Goal: Task Accomplishment & Management: Use online tool/utility

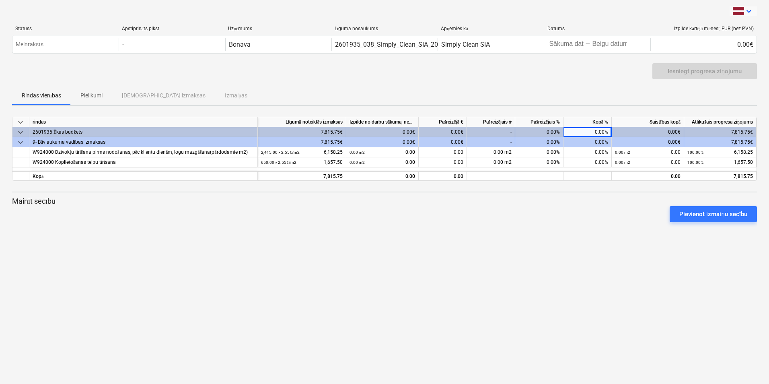
click at [750, 12] on icon "keyboard_arrow_down" at bounding box center [749, 11] width 10 height 10
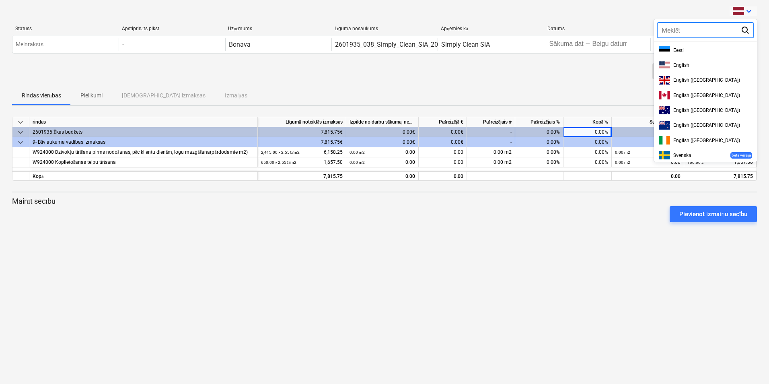
scroll to position [231, 0]
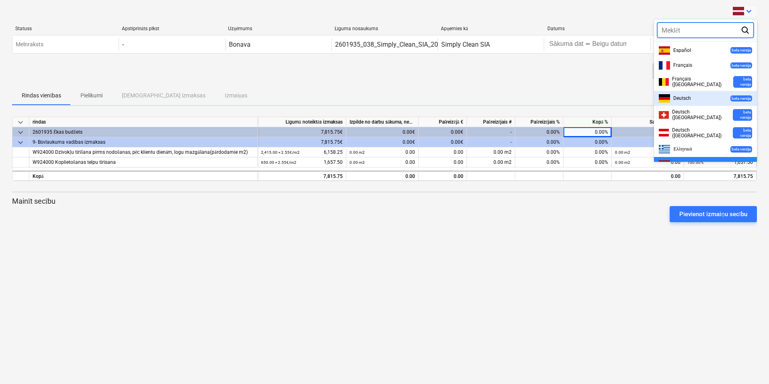
click at [620, 16] on div at bounding box center [384, 192] width 769 height 384
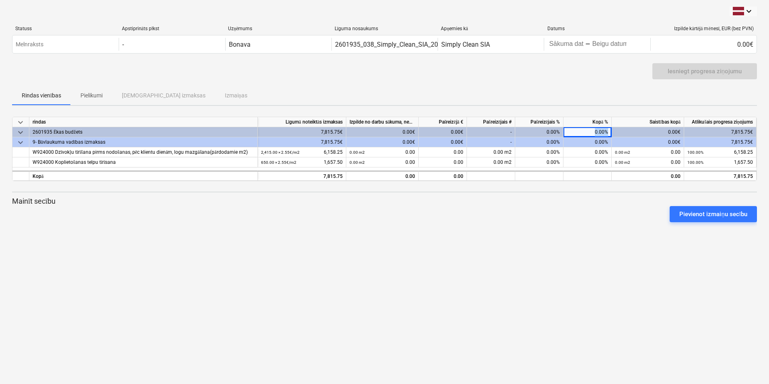
drag, startPoint x: 581, startPoint y: 132, endPoint x: 617, endPoint y: 130, distance: 36.2
click at [0, 0] on div "keyboard_arrow_down 2601935 Ēkas budžets 7,815.75€ 0.00€ 0.00€ - 0.00% 0.00% 0.…" at bounding box center [0, 0] width 0 height 0
drag, startPoint x: 617, startPoint y: 130, endPoint x: 594, endPoint y: 133, distance: 23.1
click at [594, 133] on div "0.00%" at bounding box center [588, 132] width 48 height 10
click at [543, 132] on div "0.00%" at bounding box center [539, 132] width 48 height 10
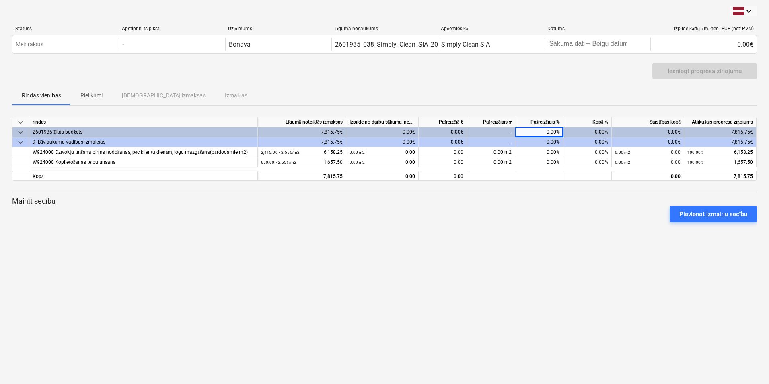
click at [556, 132] on div "0.00%" at bounding box center [539, 132] width 48 height 10
click at [550, 130] on div "0.00%" at bounding box center [539, 132] width 48 height 10
drag, startPoint x: 407, startPoint y: 138, endPoint x: 408, endPoint y: 134, distance: 4.9
click at [407, 138] on div "0.00€" at bounding box center [382, 142] width 72 height 10
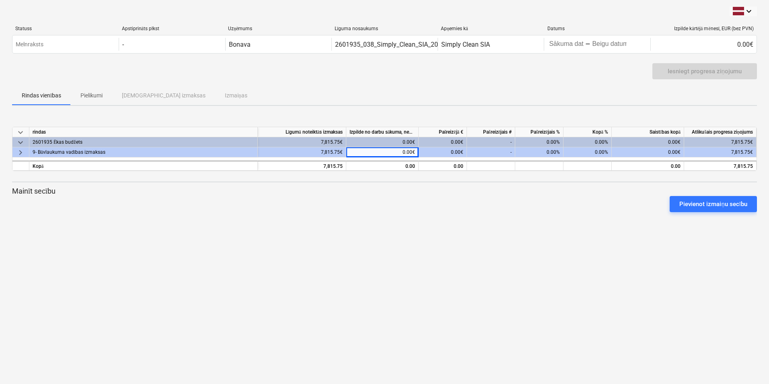
drag, startPoint x: 346, startPoint y: 214, endPoint x: 301, endPoint y: 214, distance: 44.3
click at [344, 215] on div at bounding box center [384, 215] width 745 height 6
click at [18, 140] on span "keyboard_arrow_down" at bounding box center [21, 143] width 10 height 10
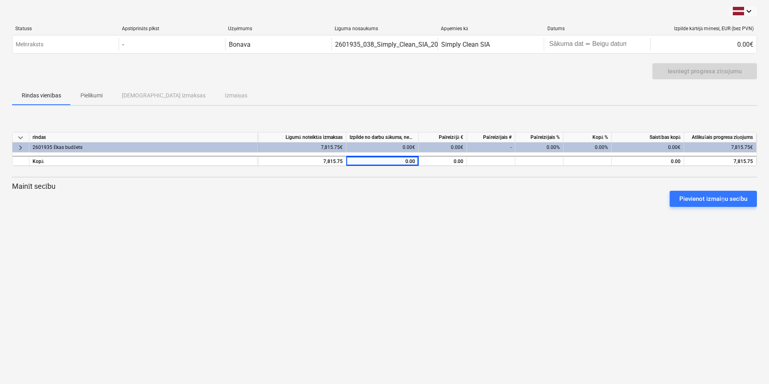
click at [542, 148] on div "0.00%" at bounding box center [539, 147] width 48 height 10
drag, startPoint x: 537, startPoint y: 148, endPoint x: 541, endPoint y: 147, distance: 4.6
click at [540, 148] on div "0.00%" at bounding box center [539, 147] width 48 height 10
click at [542, 146] on div "0.00%" at bounding box center [539, 147] width 48 height 10
click at [437, 142] on div "0.00€" at bounding box center [443, 147] width 48 height 10
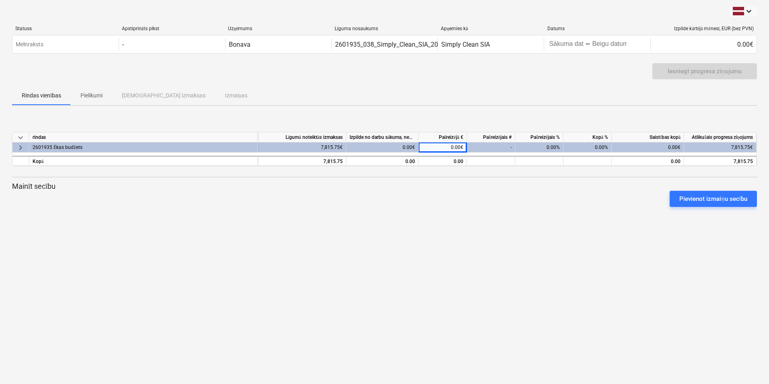
click at [380, 147] on div "0.00€" at bounding box center [382, 147] width 72 height 10
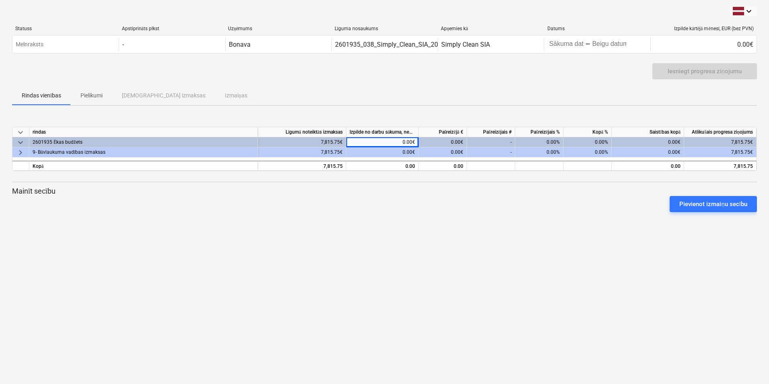
click at [406, 140] on div "0.00€" at bounding box center [382, 142] width 72 height 10
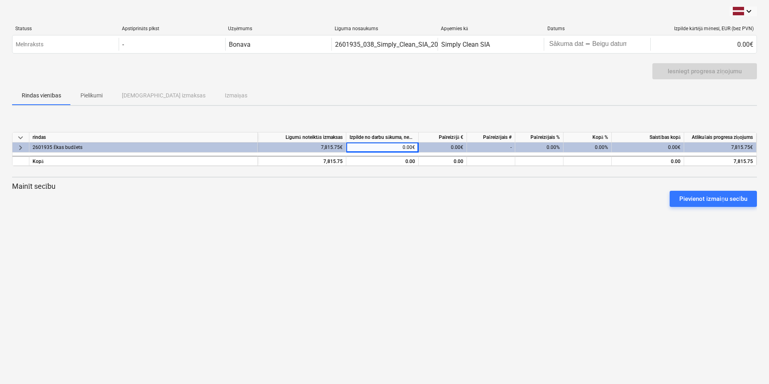
drag, startPoint x: 568, startPoint y: 264, endPoint x: 585, endPoint y: 245, distance: 25.6
click at [568, 260] on div "keyboard_arrow_down Statuss Apstiprināts plkst Uzņēmums Līguma nosaukums Apņemi…" at bounding box center [384, 192] width 769 height 384
click at [586, 231] on div "keyboard_arrow_down rindas Līgumā noteiktās izmaksas Izpilde no darbu sākuma, n…" at bounding box center [384, 172] width 745 height 121
drag, startPoint x: 563, startPoint y: 194, endPoint x: 564, endPoint y: 187, distance: 7.7
click at [564, 187] on div "Mainīt secību Pievienot izmaiņu secību" at bounding box center [384, 194] width 745 height 26
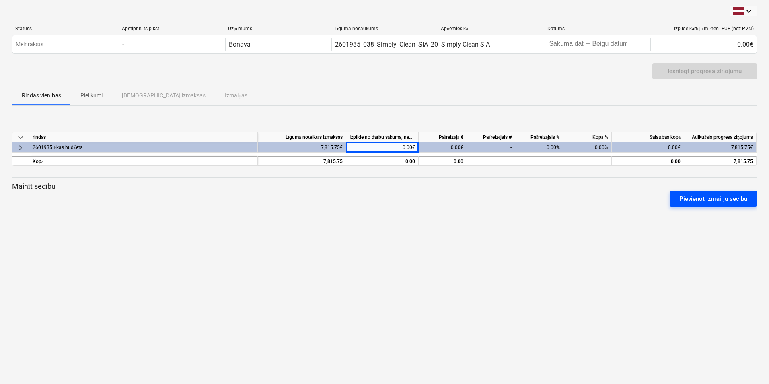
drag, startPoint x: 564, startPoint y: 187, endPoint x: 692, endPoint y: 200, distance: 128.6
click at [692, 200] on div "Pievienot izmaiņu secību" at bounding box center [714, 199] width 68 height 10
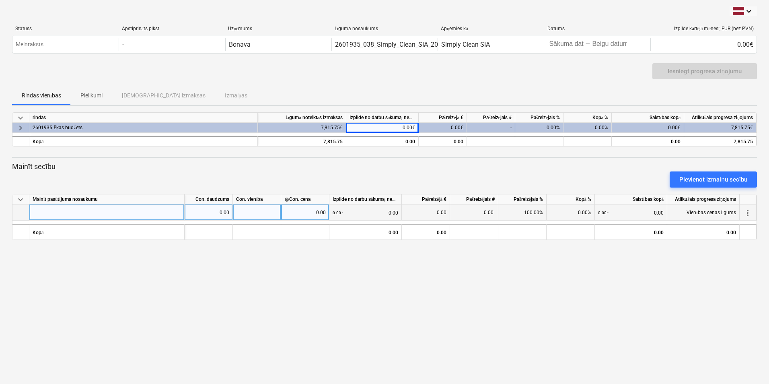
click at [429, 213] on div "0.00" at bounding box center [425, 212] width 41 height 16
drag, startPoint x: 420, startPoint y: 213, endPoint x: 458, endPoint y: 207, distance: 38.3
click at [0, 0] on div "0.00 0.00 0.00 - 0.00 0.00 0.00 100.00% 0.00% 0.00 - 0.00 Vienības cenas līgums…" at bounding box center [0, 0] width 0 height 0
drag, startPoint x: 458, startPoint y: 207, endPoint x: 428, endPoint y: 214, distance: 31.4
click at [428, 214] on div "0.00" at bounding box center [425, 212] width 41 height 16
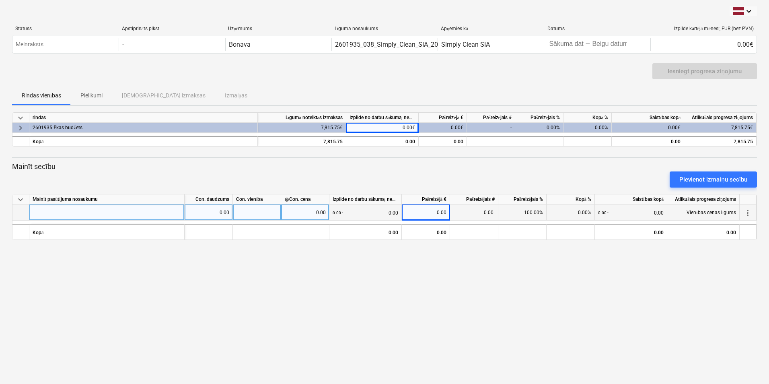
click at [443, 215] on div "0.00" at bounding box center [425, 212] width 41 height 16
click at [446, 213] on div "0.00" at bounding box center [425, 212] width 41 height 16
click at [751, 212] on span "more_vert" at bounding box center [748, 213] width 10 height 10
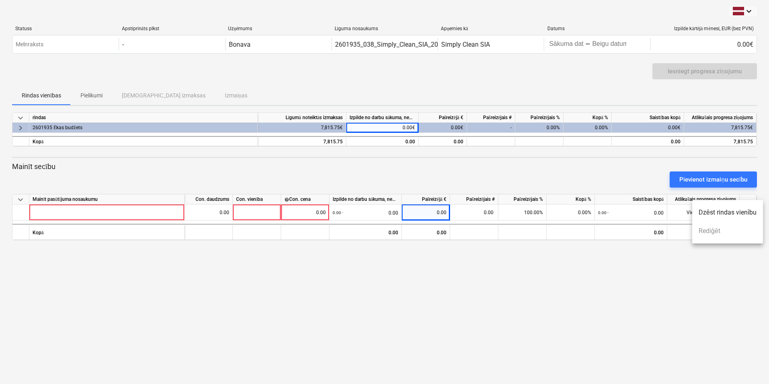
click at [718, 231] on ul "Dzēst rindas vienību Rediģēt" at bounding box center [727, 221] width 71 height 43
click at [728, 214] on li "Dzēst rindas vienību" at bounding box center [727, 212] width 71 height 19
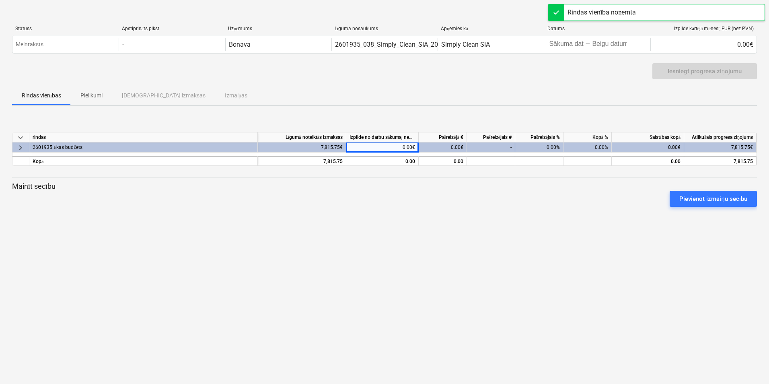
click at [563, 283] on div "keyboard_arrow_down Statuss Apstiprināts plkst Uzņēmums Līguma nosaukums Apņemi…" at bounding box center [384, 192] width 769 height 384
